Goal: Information Seeking & Learning: Learn about a topic

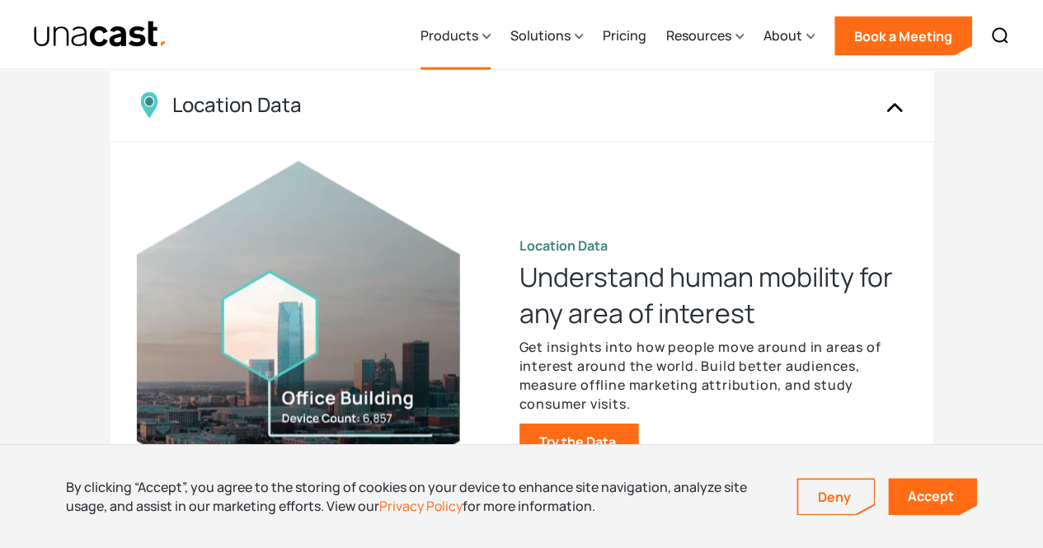
scroll to position [1528, 0]
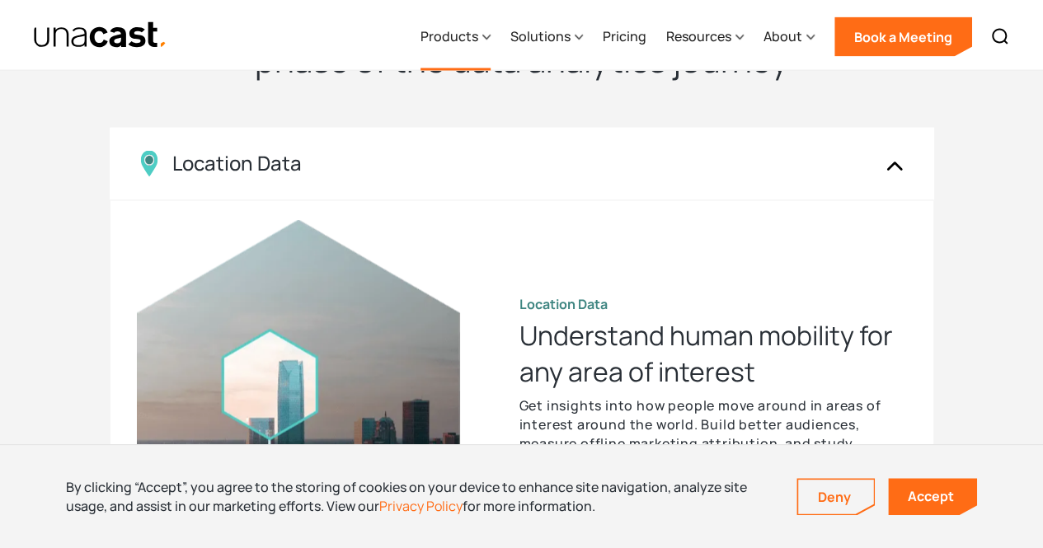
click at [460, 33] on div "Products" at bounding box center [450, 36] width 58 height 20
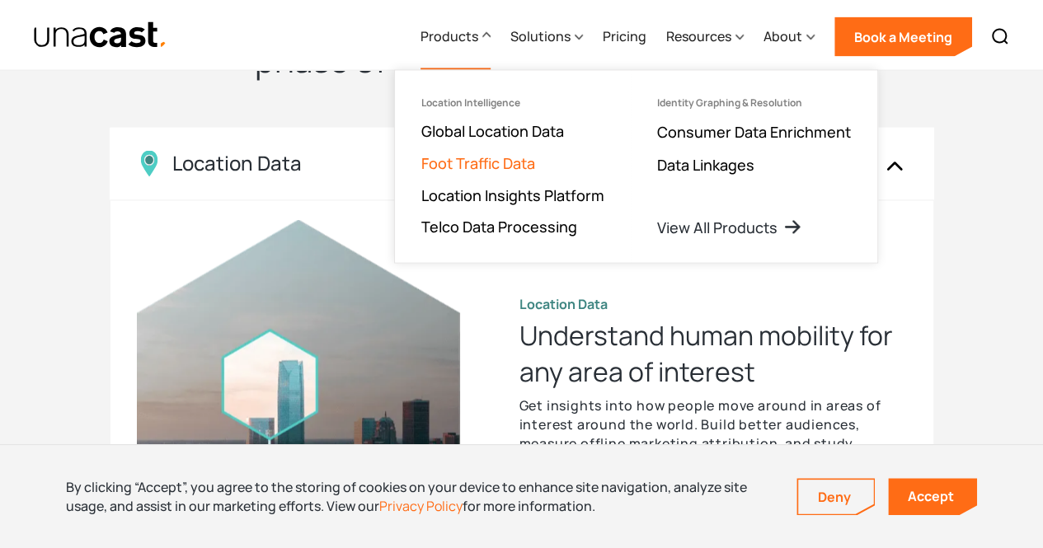
click at [501, 166] on link "Foot Traffic Data" at bounding box center [478, 163] width 114 height 20
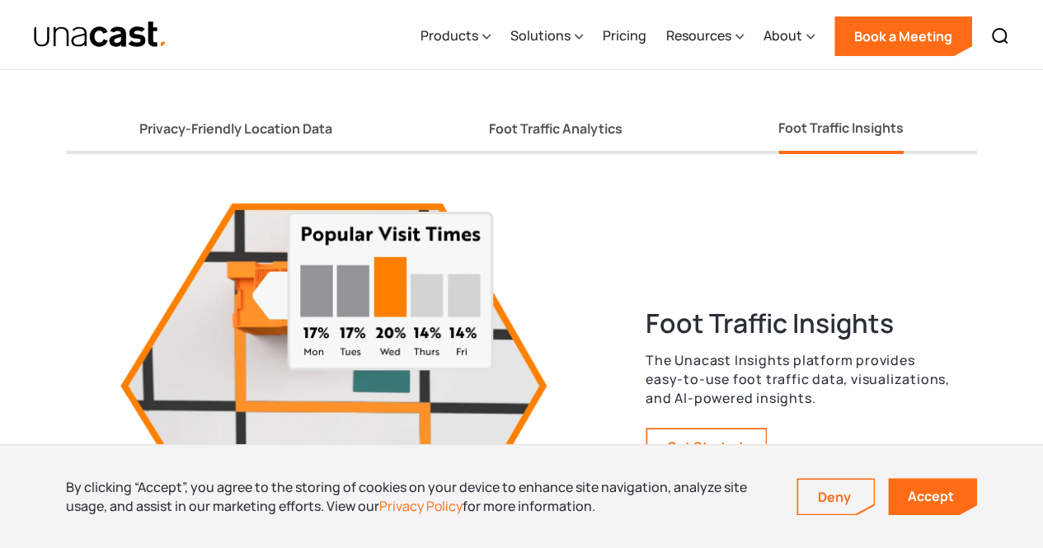
scroll to position [2998, 0]
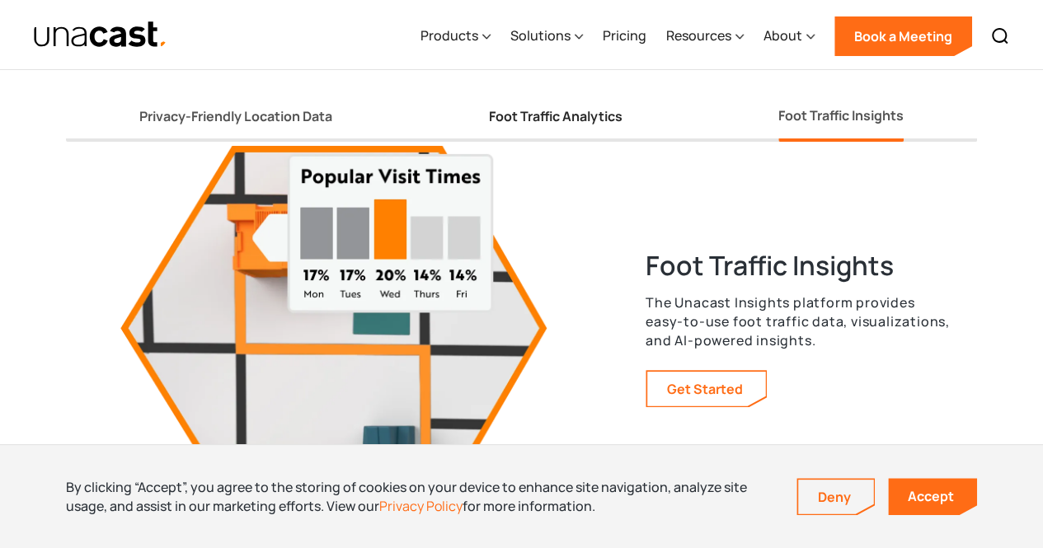
click at [528, 133] on link "Foot Traffic Analytics" at bounding box center [555, 120] width 134 height 44
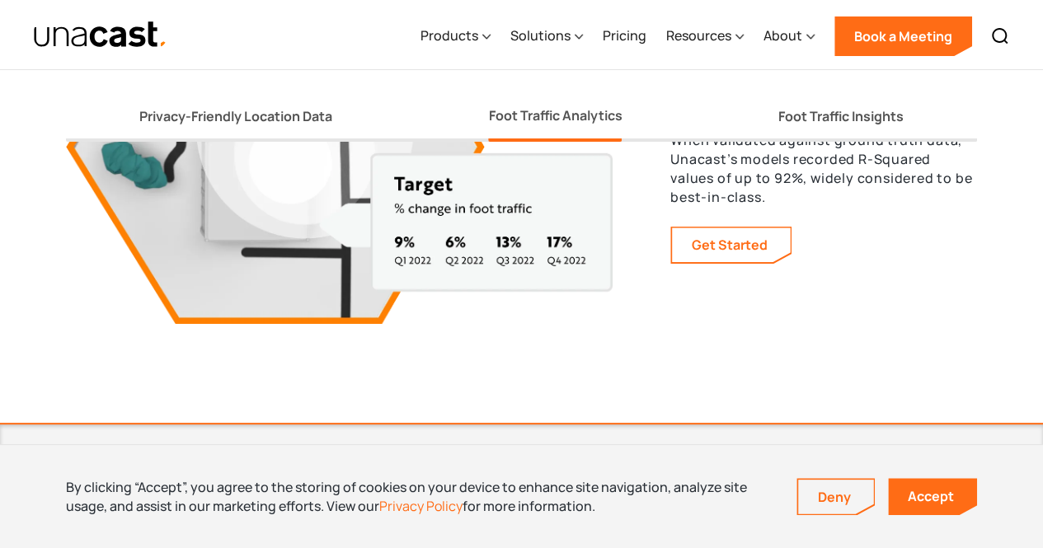
scroll to position [3187, 0]
